Goal: Information Seeking & Learning: Learn about a topic

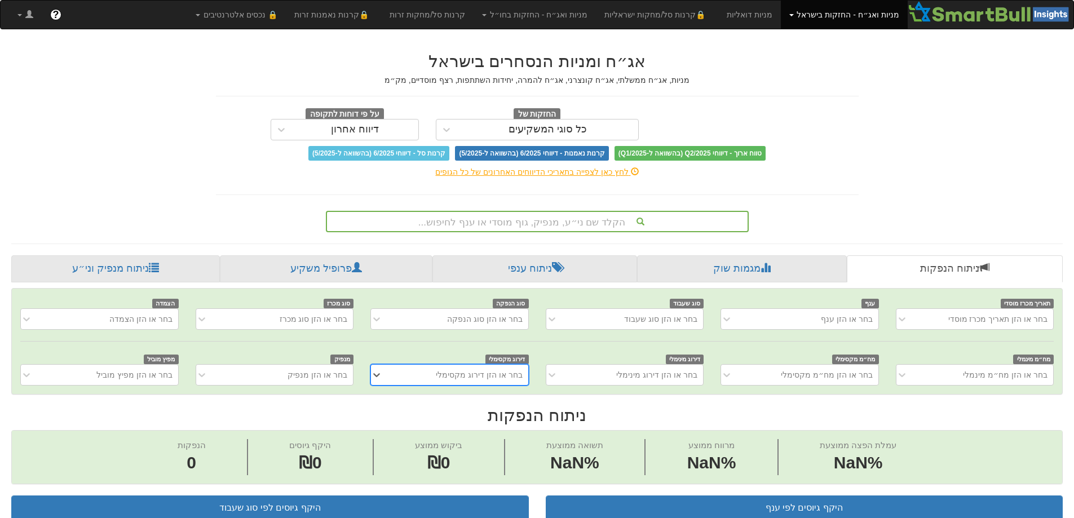
scroll to position [0, 8]
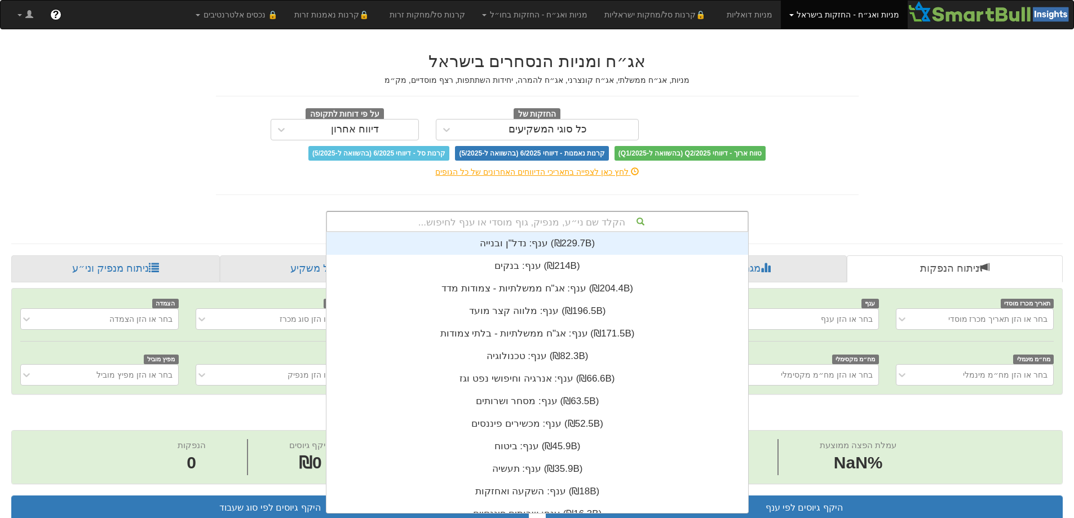
click at [601, 223] on div "הקלד שם ני״ע, מנפיק, גוף מוסדי או ענף לחיפוש..." at bounding box center [537, 221] width 421 height 19
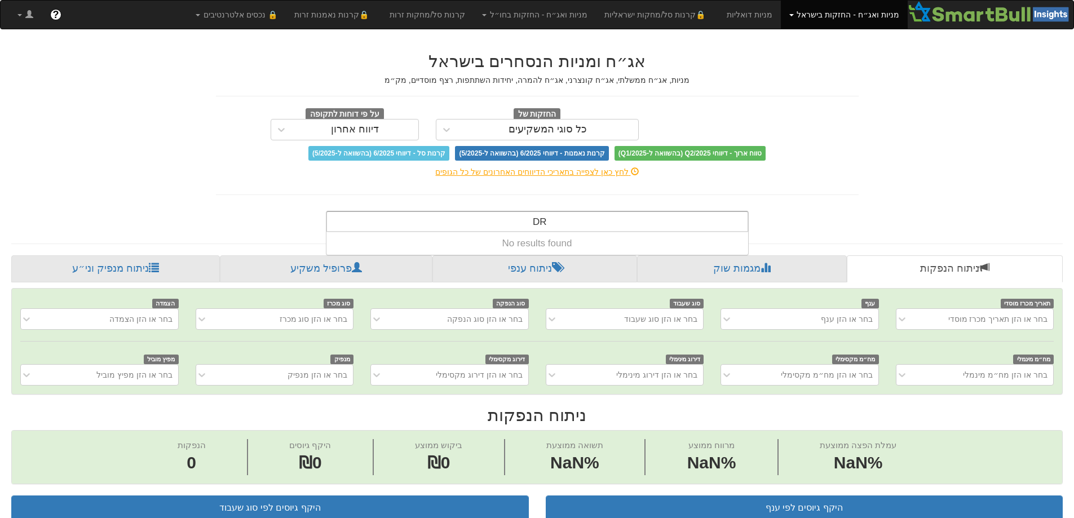
type input "D"
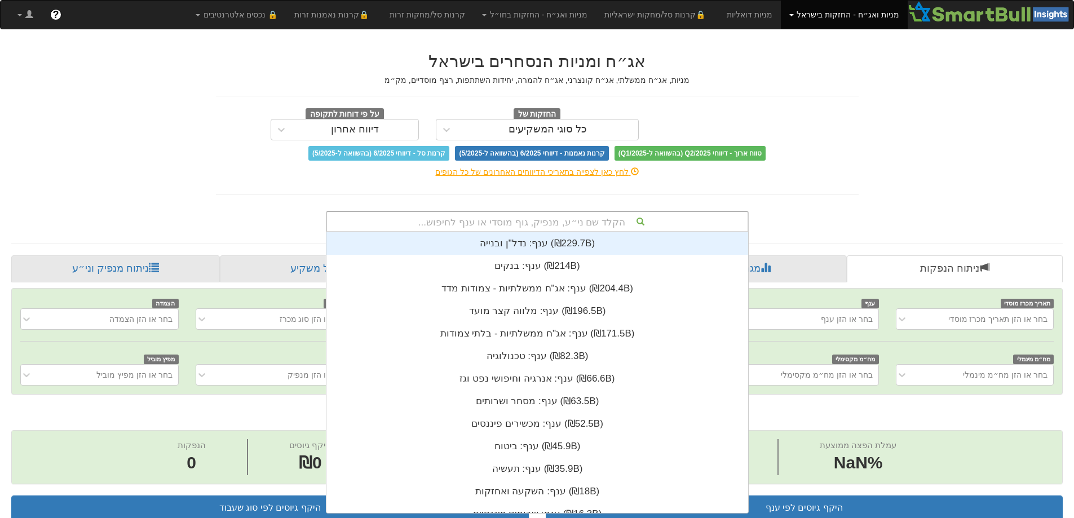
scroll to position [9, 0]
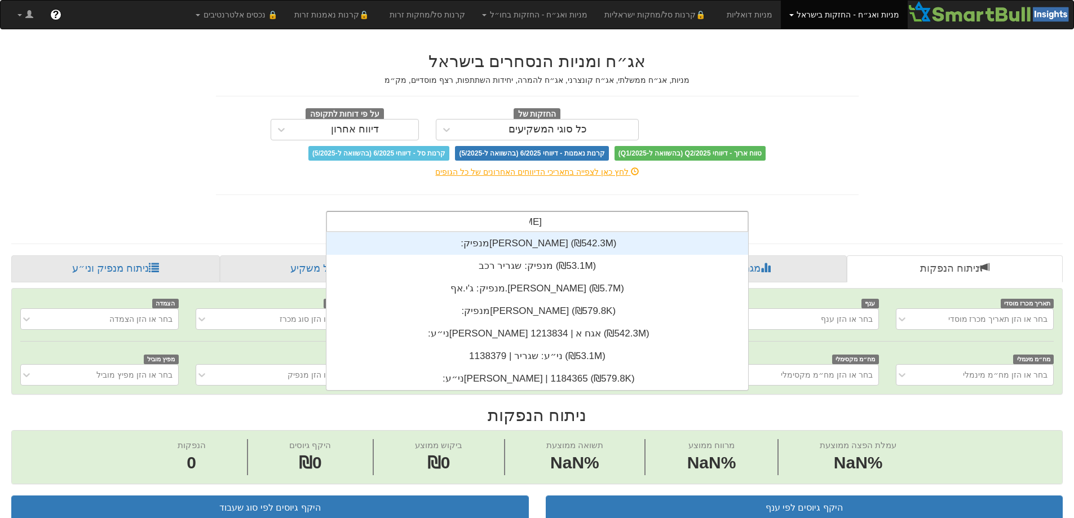
type input "גריי"
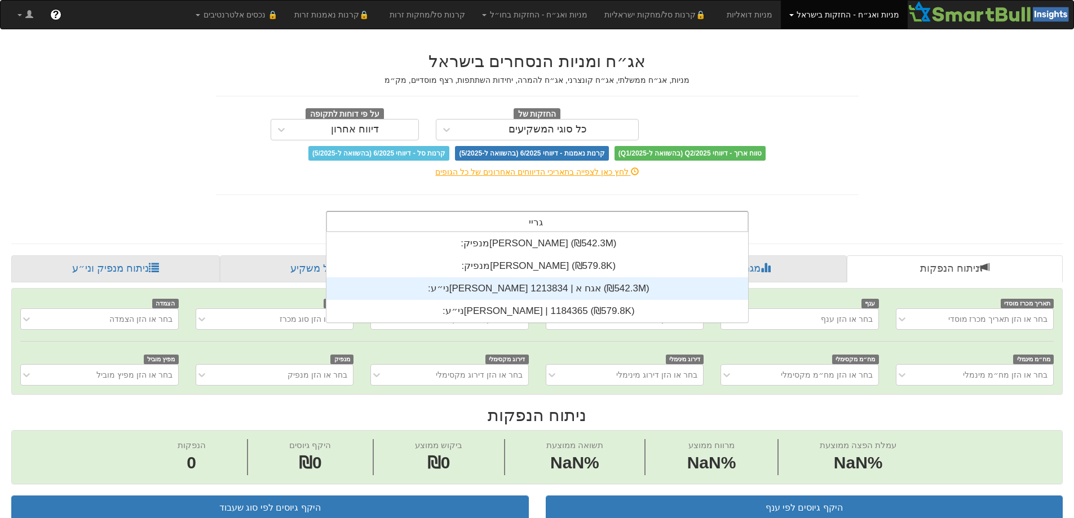
click at [548, 290] on div "ני״ע: ‏[PERSON_NAME] אגח א | 1213834 ‎(₪542.3M)‎" at bounding box center [538, 289] width 422 height 23
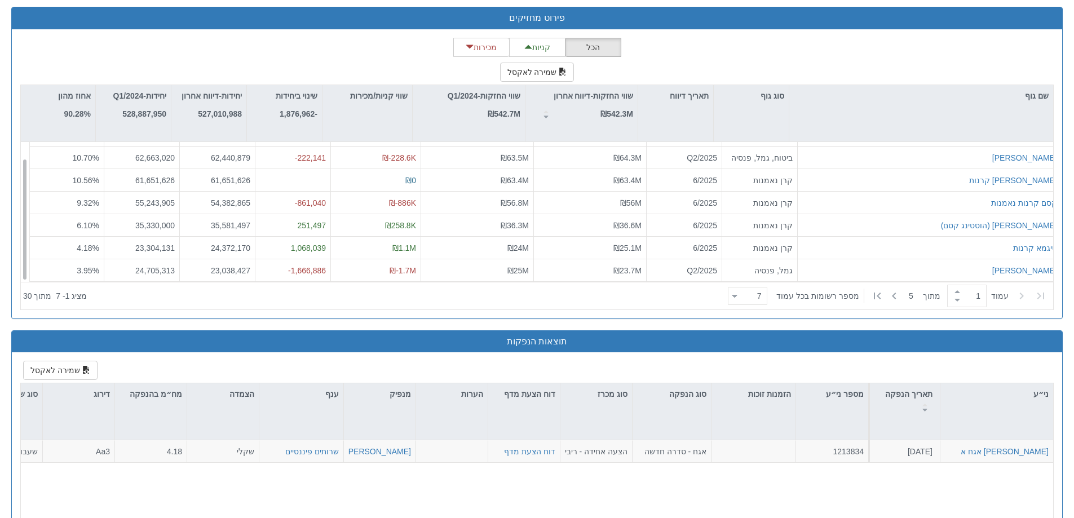
scroll to position [18, 0]
click at [955, 301] on span at bounding box center [958, 300] width 12 height 8
click at [955, 290] on span at bounding box center [958, 292] width 12 height 8
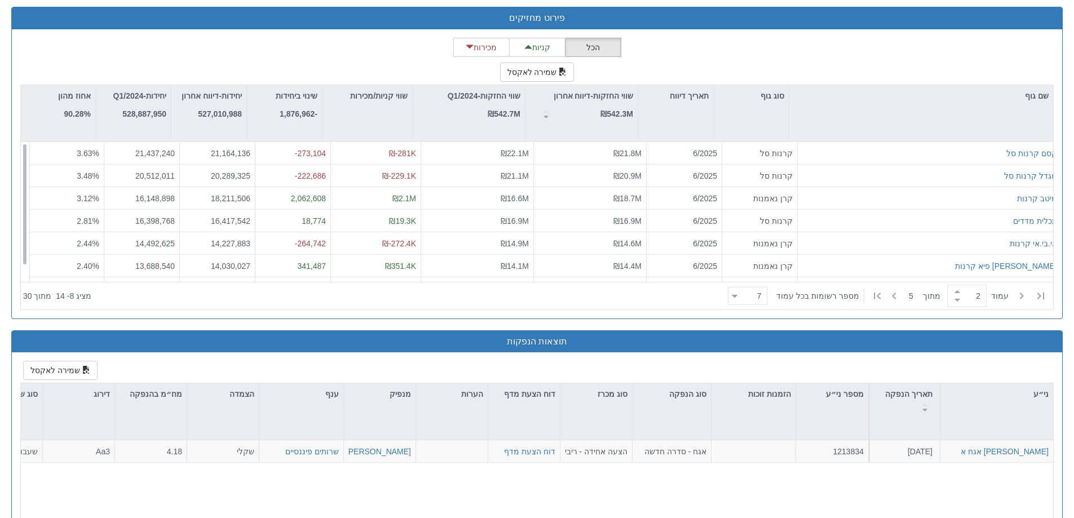
scroll to position [0, 0]
click at [955, 291] on span at bounding box center [958, 292] width 12 height 8
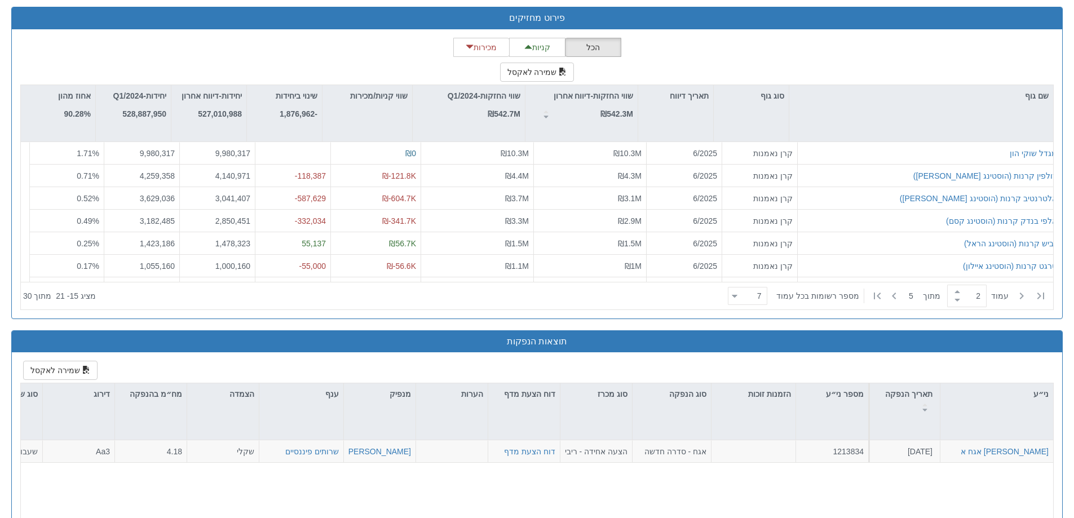
click at [954, 300] on span at bounding box center [958, 300] width 12 height 8
type input "1"
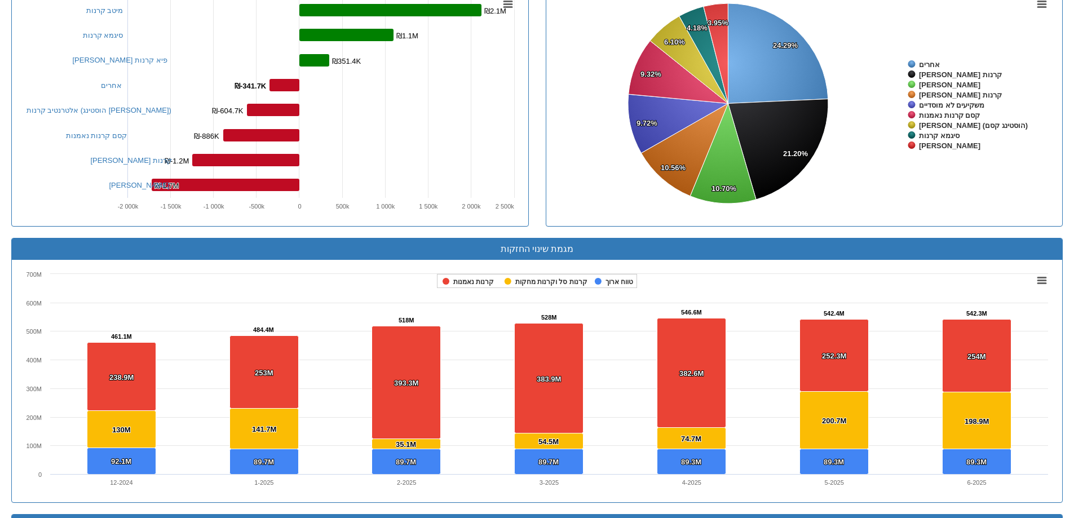
scroll to position [338, 0]
